Goal: Complete application form

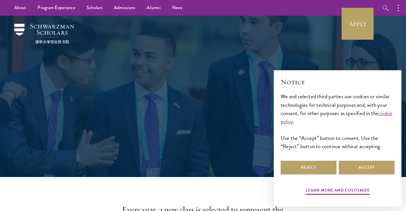
scroll to position [57, 0]
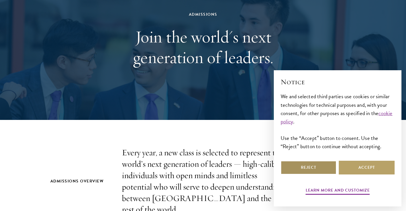
click at [313, 170] on button "Reject" at bounding box center [309, 168] width 56 height 14
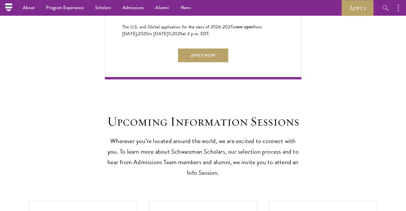
scroll to position [1397, 0]
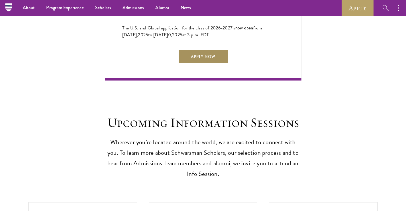
click at [205, 57] on link "Apply Now" at bounding box center [203, 57] width 50 height 14
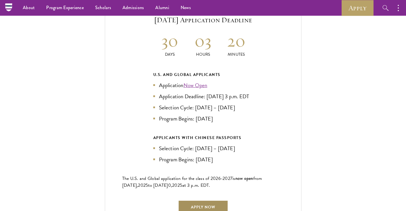
scroll to position [1226, 0]
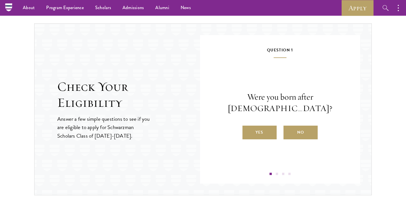
scroll to position [574, 0]
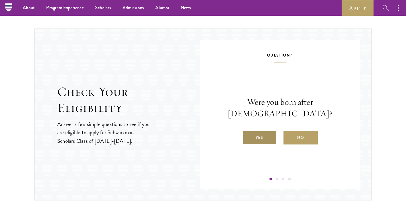
click at [255, 134] on label "Yes" at bounding box center [260, 138] width 34 height 14
click at [248, 134] on input "Yes" at bounding box center [245, 133] width 5 height 5
click at [264, 138] on label "Yes" at bounding box center [260, 138] width 34 height 14
click at [248, 136] on input "Yes" at bounding box center [245, 133] width 5 height 5
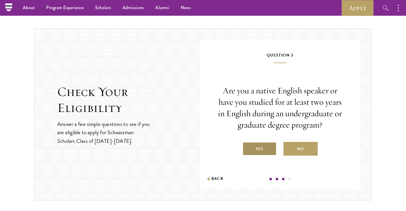
click at [266, 145] on label "Yes" at bounding box center [260, 149] width 34 height 14
click at [248, 145] on input "Yes" at bounding box center [245, 145] width 5 height 5
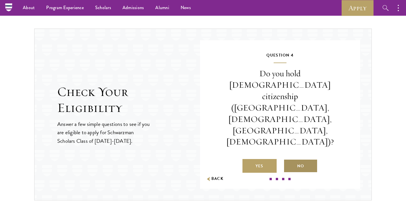
click at [297, 159] on label "No" at bounding box center [301, 166] width 34 height 14
click at [289, 160] on input "No" at bounding box center [286, 162] width 5 height 5
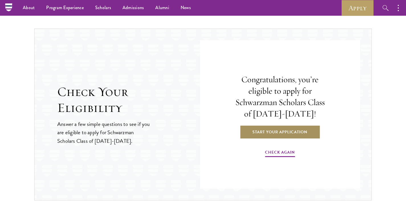
click at [299, 133] on link "Start Your Application" at bounding box center [280, 132] width 81 height 14
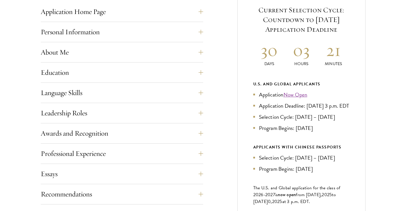
scroll to position [285, 0]
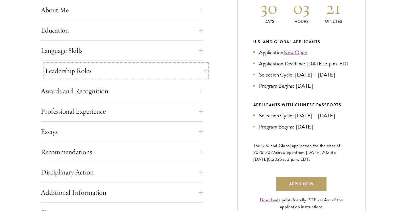
click at [199, 71] on button "Leadership Roles" at bounding box center [126, 71] width 163 height 14
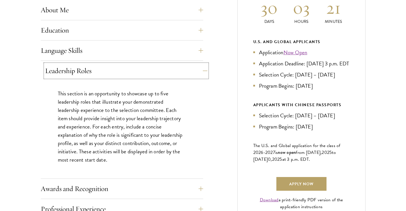
click at [199, 71] on button "Leadership Roles" at bounding box center [126, 71] width 163 height 14
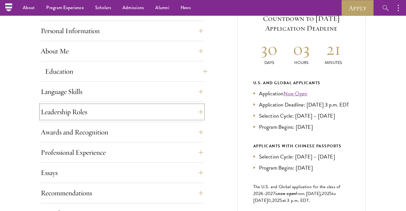
scroll to position [228, 0]
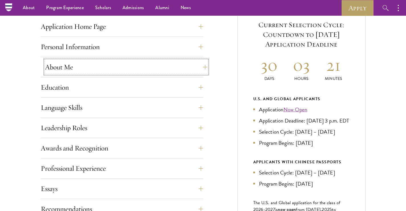
click at [194, 71] on button "About Me" at bounding box center [126, 67] width 163 height 14
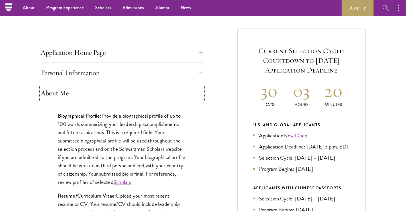
scroll to position [200, 0]
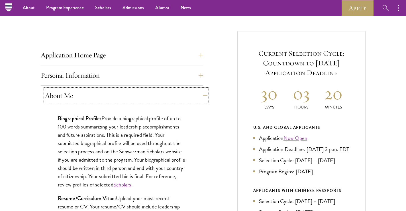
click at [193, 91] on button "About Me" at bounding box center [126, 96] width 163 height 14
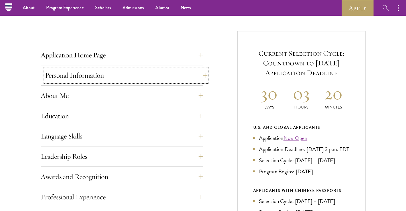
click at [195, 73] on button "Personal Information" at bounding box center [126, 75] width 163 height 14
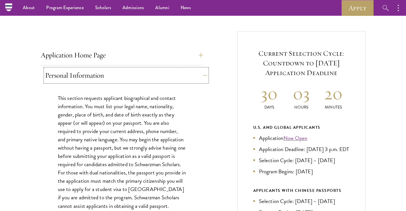
click at [200, 70] on button "Personal Information" at bounding box center [126, 75] width 163 height 14
